Goal: Task Accomplishment & Management: Complete application form

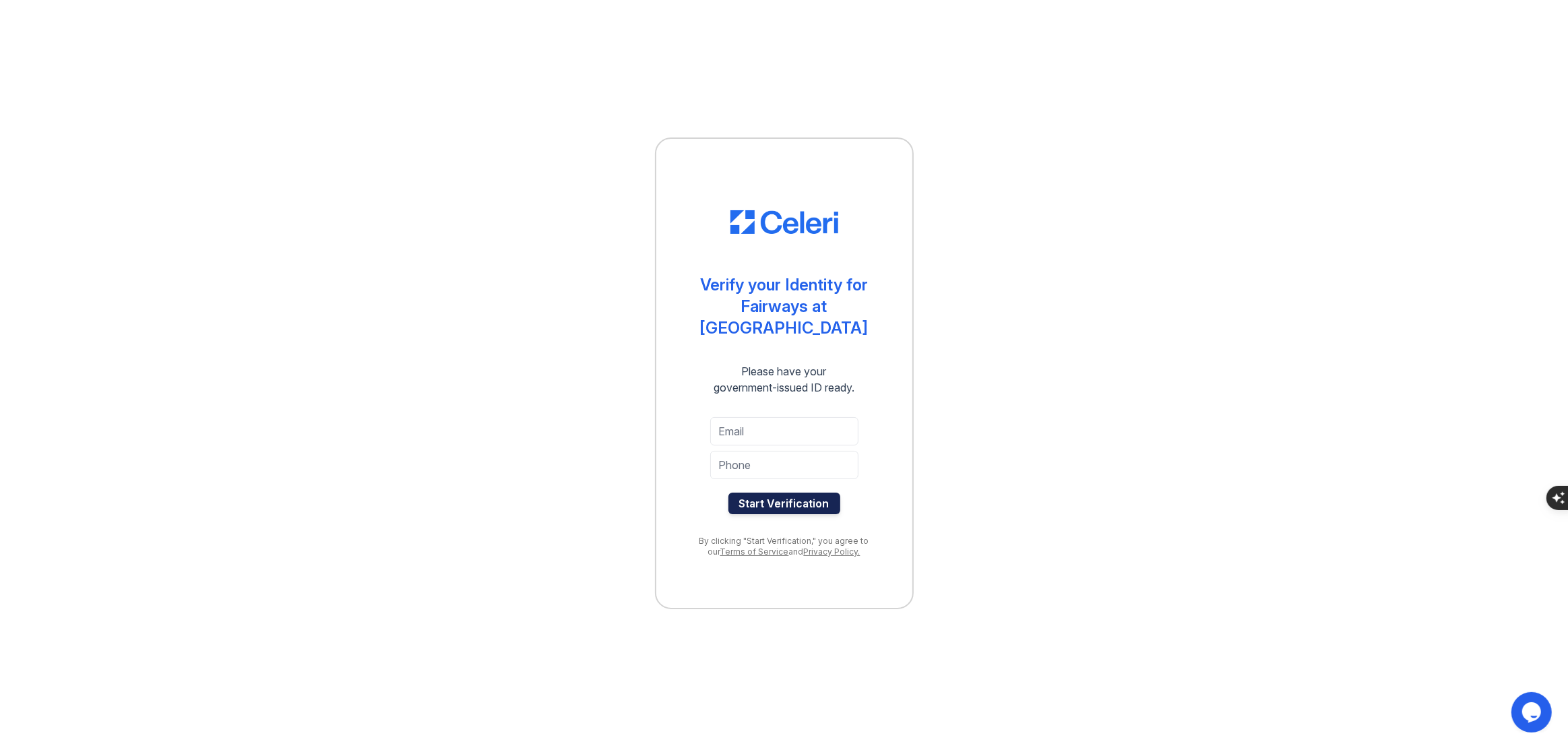
click at [792, 494] on button "Start Verification" at bounding box center [784, 503] width 112 height 22
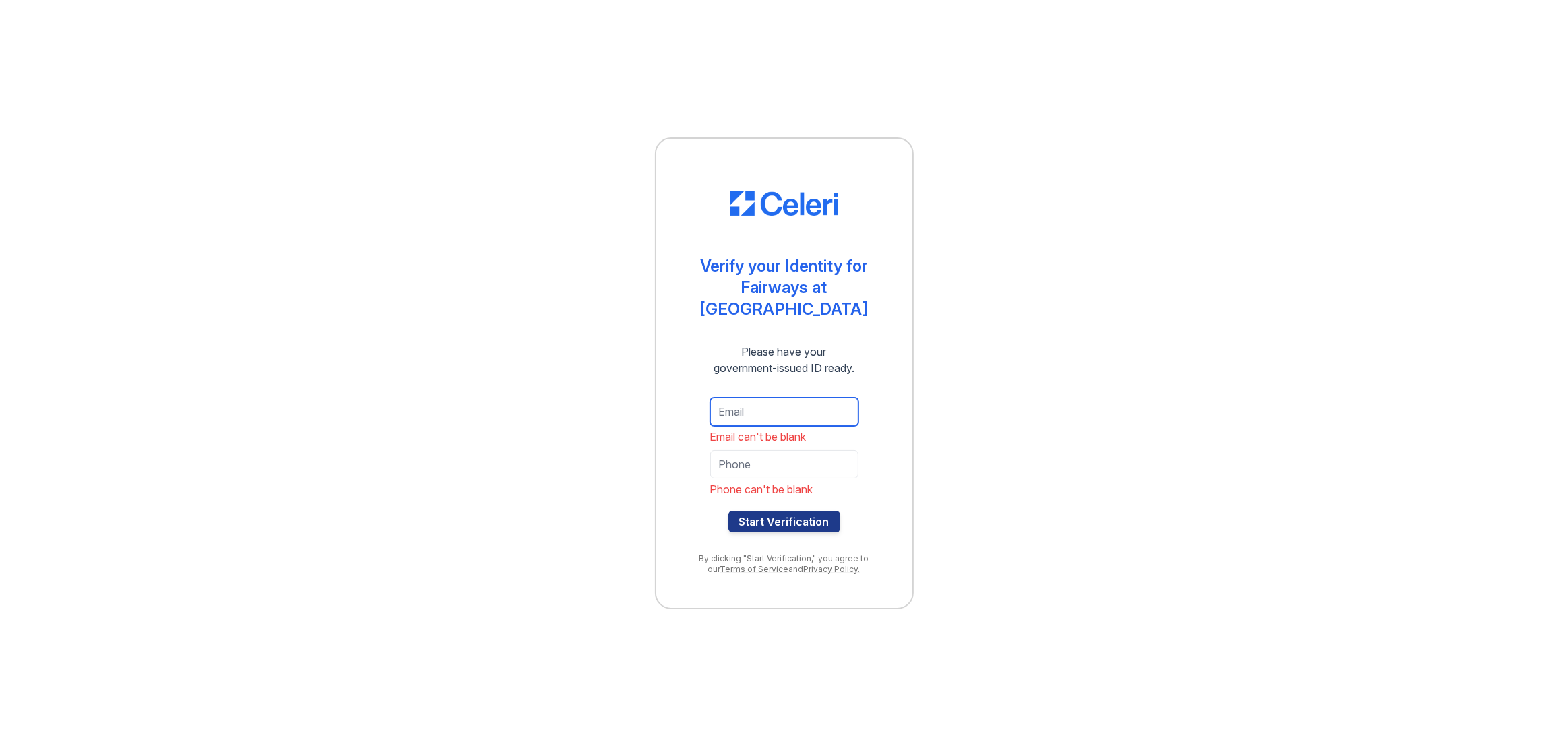
click at [756, 398] on input "email" at bounding box center [785, 412] width 149 height 28
type input "kee88kee@yahoo.com"
click at [753, 453] on input "tel" at bounding box center [785, 464] width 149 height 28
type input "9735734654"
click at [764, 516] on button "Start Verification" at bounding box center [784, 522] width 112 height 22
